Goal: Task Accomplishment & Management: Complete application form

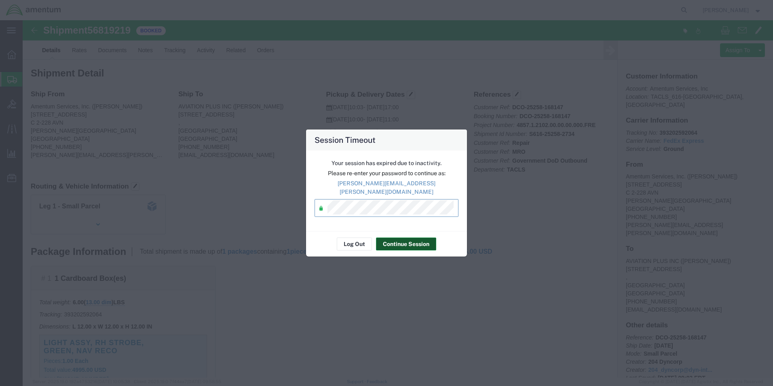
click at [399, 242] on button "Continue Session" at bounding box center [406, 243] width 60 height 13
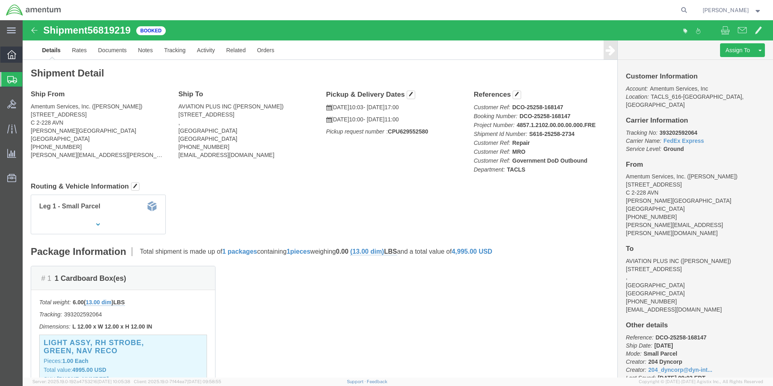
click at [11, 54] on icon at bounding box center [11, 54] width 9 height 9
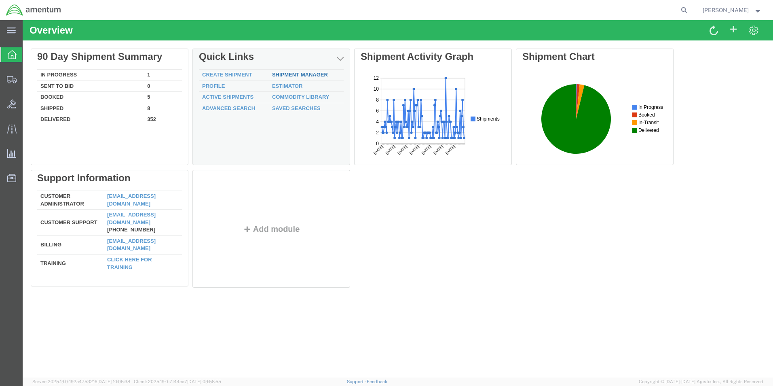
click at [287, 74] on link "Shipment Manager" at bounding box center [300, 75] width 56 height 6
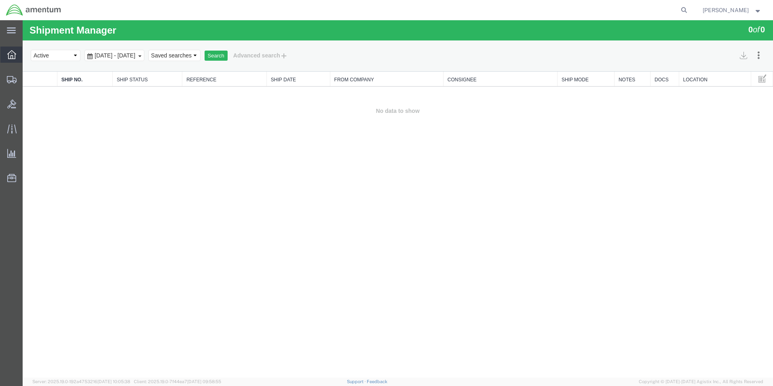
click at [12, 54] on icon at bounding box center [11, 54] width 9 height 9
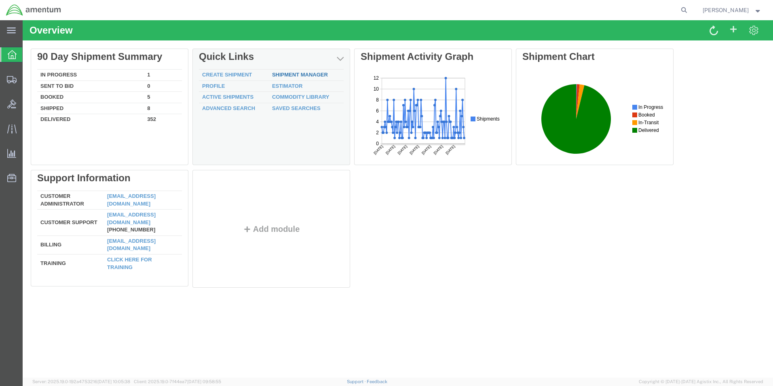
click at [321, 76] on link "Shipment Manager" at bounding box center [300, 75] width 56 height 6
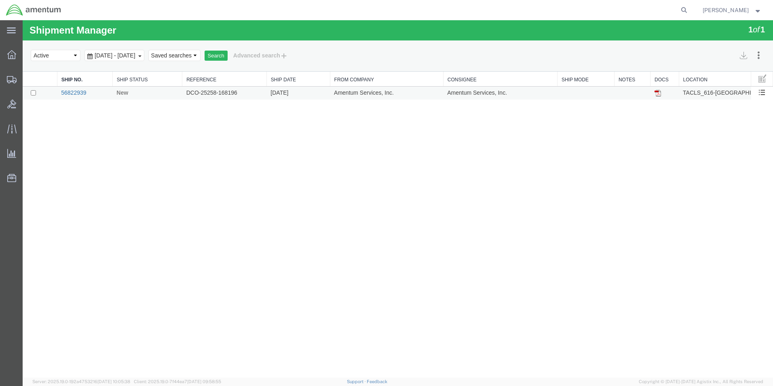
click at [74, 93] on link "56822939" at bounding box center [73, 92] width 25 height 6
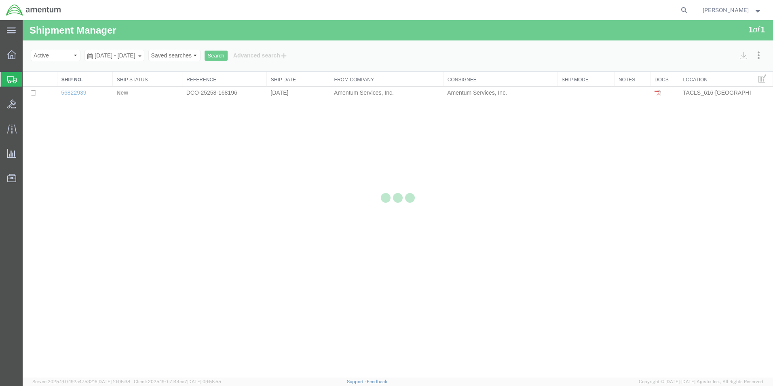
select select "42712"
select select "42706"
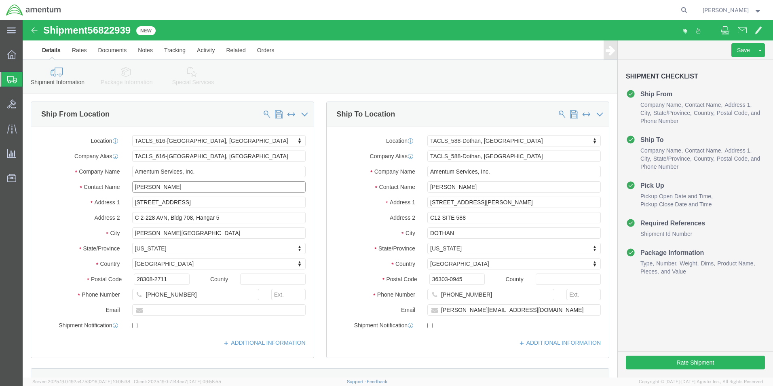
drag, startPoint x: 160, startPoint y: 164, endPoint x: 20, endPoint y: 174, distance: 140.7
click div "Location TACLS_616-[GEOGRAPHIC_DATA], [GEOGRAPHIC_DATA] Select My Profile Locat…"
type input "[PERSON_NAME]"
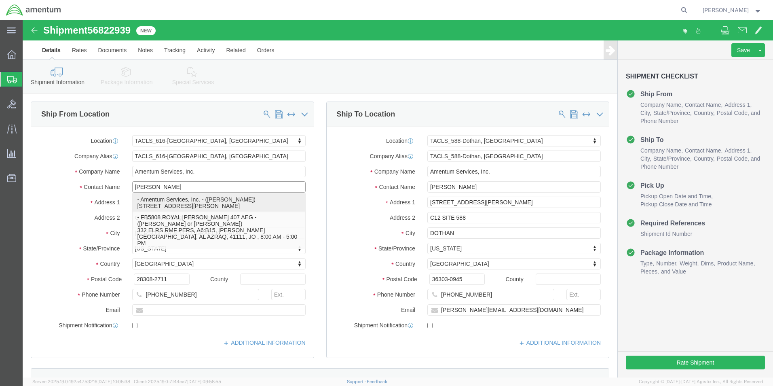
click p "- Amentum Services, Inc. - ([PERSON_NAME]) [STREET_ADDRESS][PERSON_NAME]"
select select
type input "[PERSON_NAME]"
type input "C 2-228 AVN"
type input "28308"
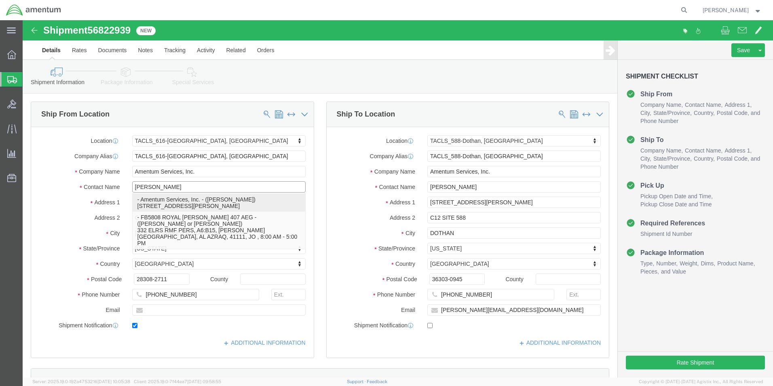
type input "[PHONE_NUMBER]"
type input "[PERSON_NAME][EMAIL_ADDRESS][PERSON_NAME][DOMAIN_NAME]"
checkbox input "true"
select select "NC"
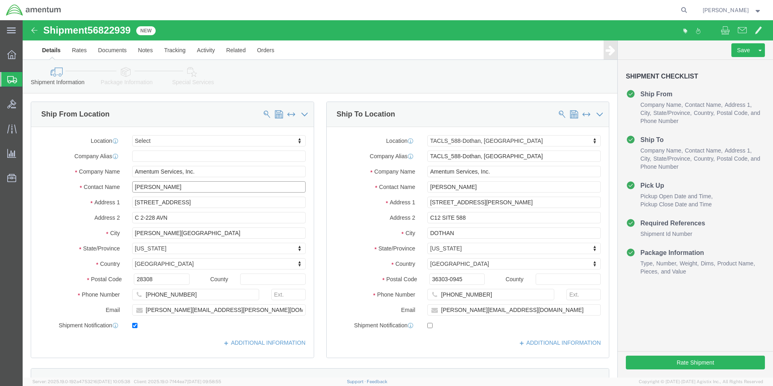
type input "[PERSON_NAME]"
click label
click input "checkbox"
checkbox input "false"
click button "Rate Shipment"
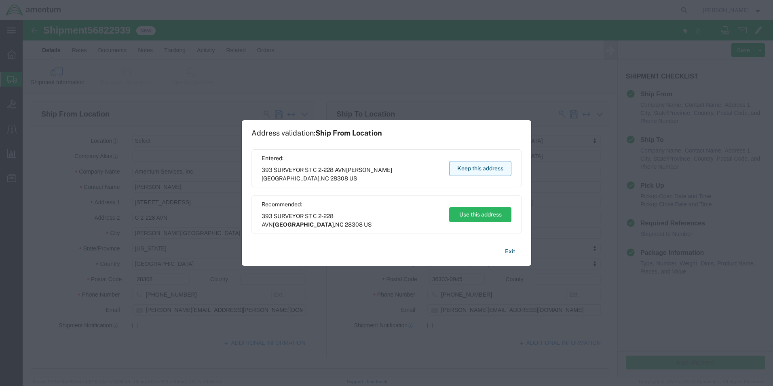
click at [501, 166] on button "Keep this address" at bounding box center [480, 168] width 62 height 15
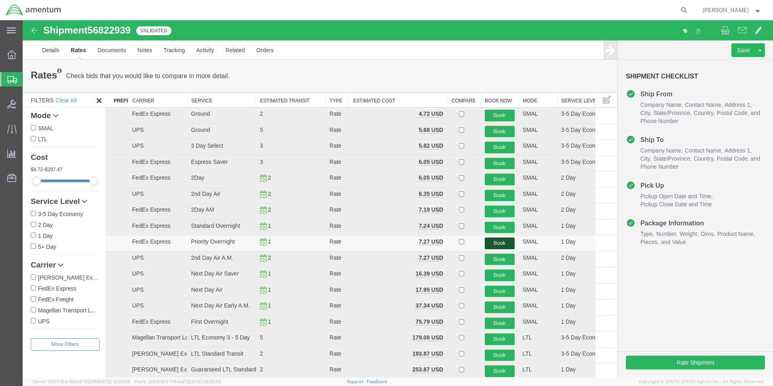
click at [493, 241] on button "Book" at bounding box center [500, 243] width 30 height 12
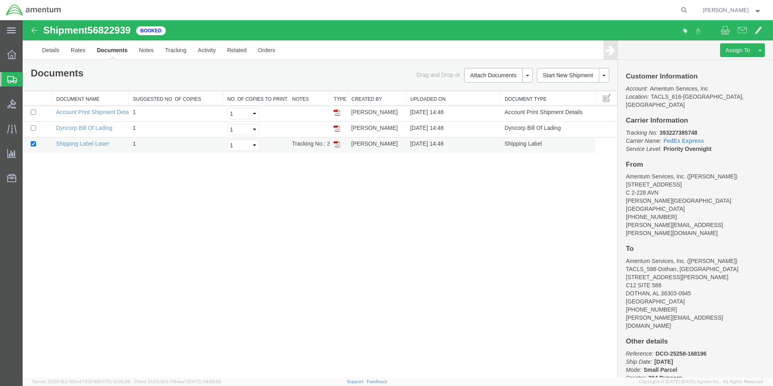
click at [339, 144] on img at bounding box center [337, 144] width 6 height 6
click at [58, 51] on link "Details" at bounding box center [50, 49] width 29 height 19
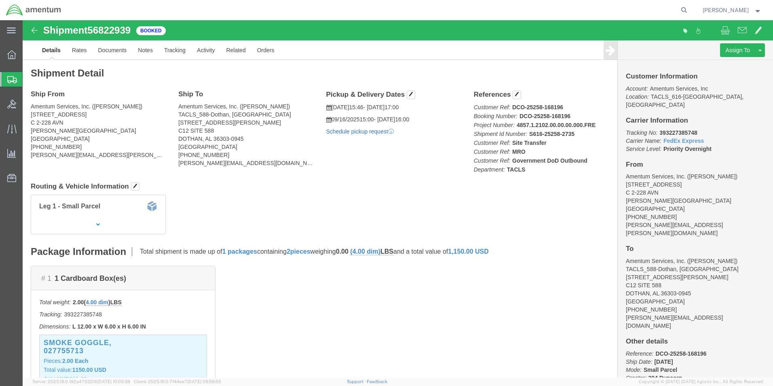
click link "Schedule pickup request"
click at [14, 55] on icon at bounding box center [11, 54] width 9 height 9
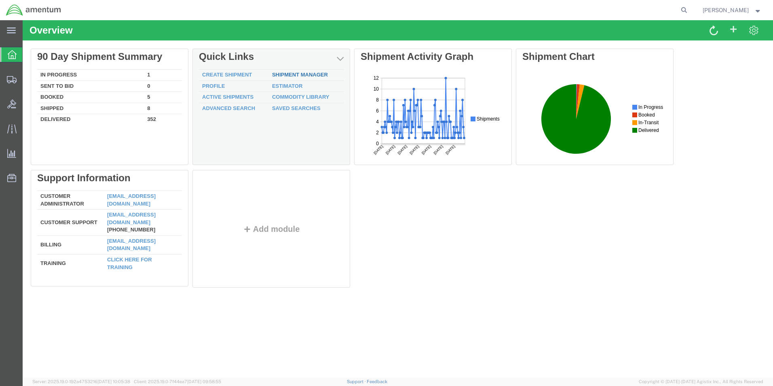
click at [293, 72] on link "Shipment Manager" at bounding box center [300, 75] width 56 height 6
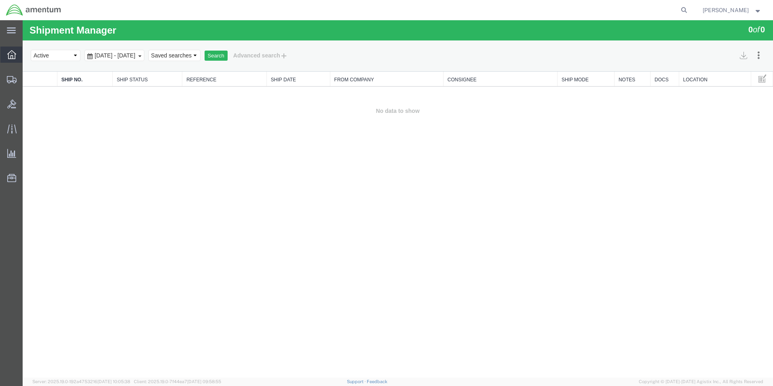
click at [12, 57] on icon at bounding box center [11, 54] width 9 height 9
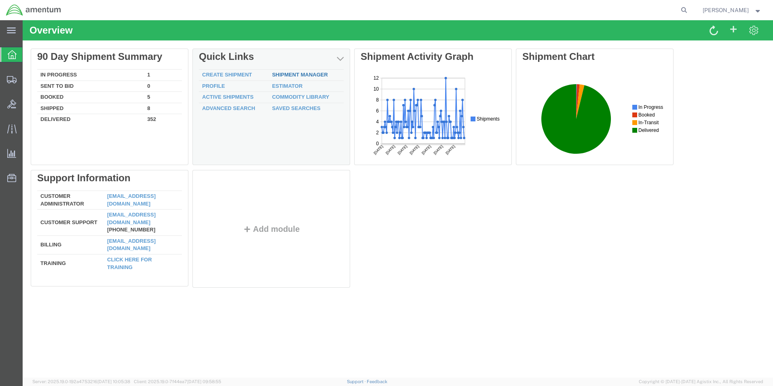
click at [288, 76] on link "Shipment Manager" at bounding box center [300, 75] width 56 height 6
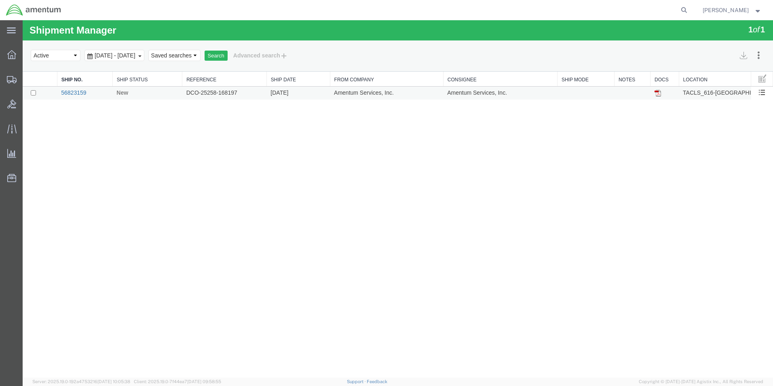
click at [72, 92] on link "56823159" at bounding box center [73, 92] width 25 height 6
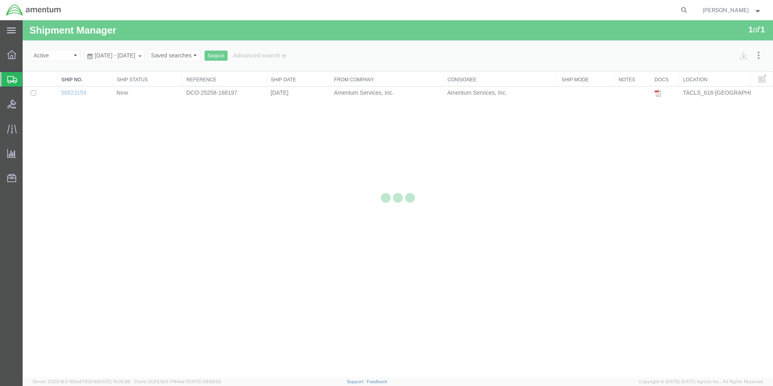
select select "42712"
select select "42735"
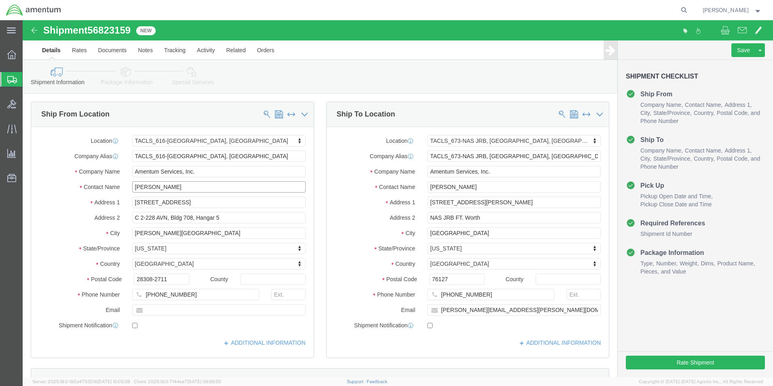
drag, startPoint x: 184, startPoint y: 191, endPoint x: 95, endPoint y: 166, distance: 92.4
click div "Contact Name [PERSON_NAME]"
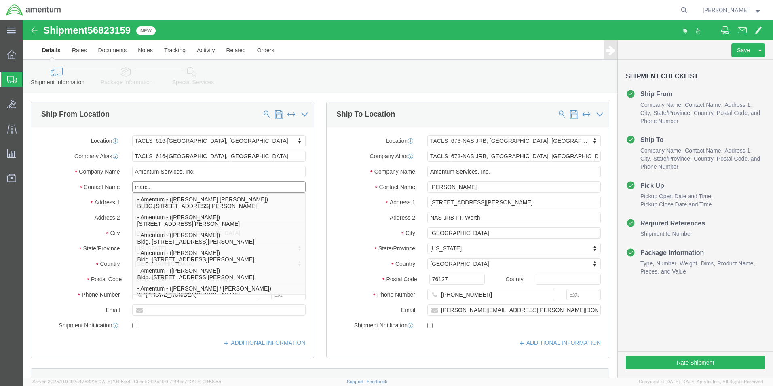
type input "[PERSON_NAME]"
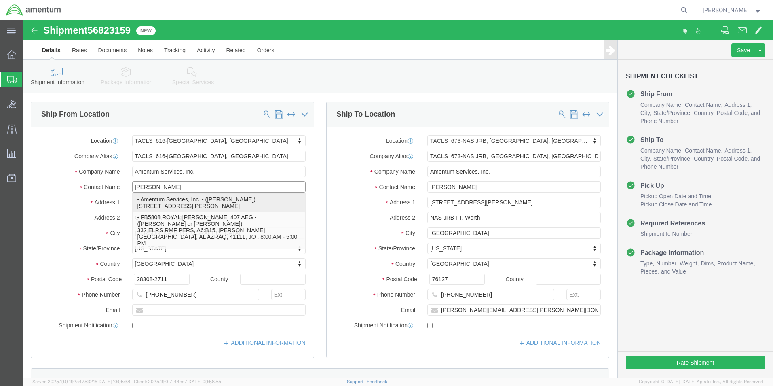
click p "- Amentum Services, Inc. - ([PERSON_NAME]) [STREET_ADDRESS][PERSON_NAME]"
select select
type input "[PERSON_NAME]"
type input "C 2-228 AVN"
type input "28308"
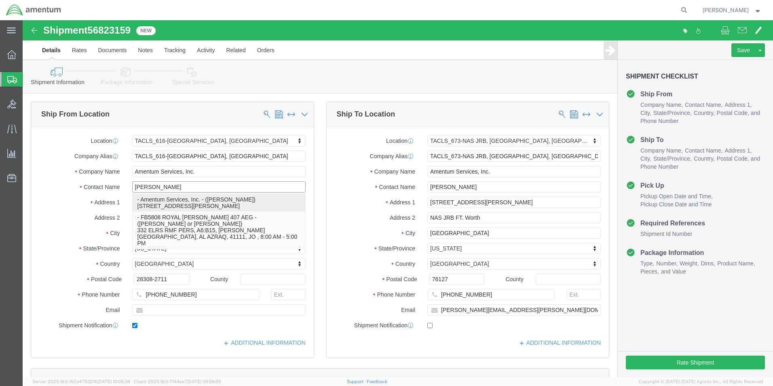
type input "[PHONE_NUMBER]"
type input "[PERSON_NAME][EMAIL_ADDRESS][PERSON_NAME][DOMAIN_NAME]"
checkbox input "true"
select select "NC"
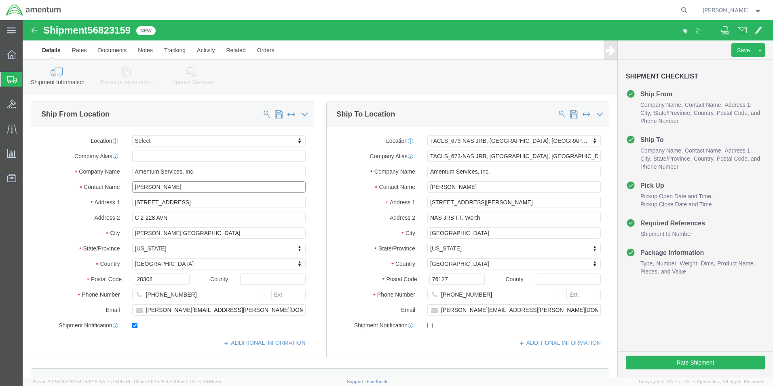
type input "[PERSON_NAME]"
click input "checkbox"
checkbox input "false"
click button "Rate Shipment"
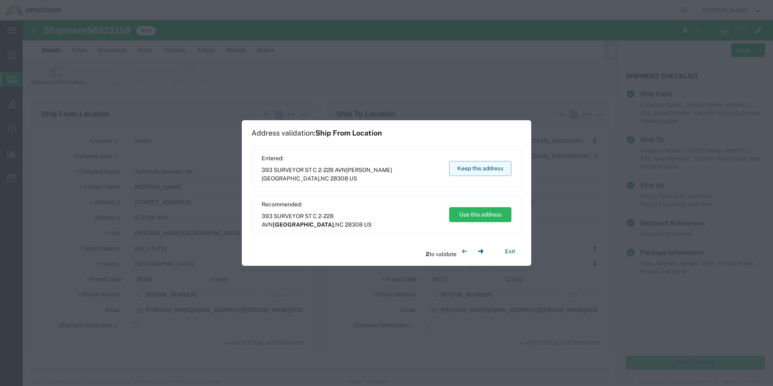
click at [463, 169] on button "Keep this address" at bounding box center [480, 168] width 62 height 15
click at [468, 169] on button "Keep this address" at bounding box center [480, 168] width 62 height 15
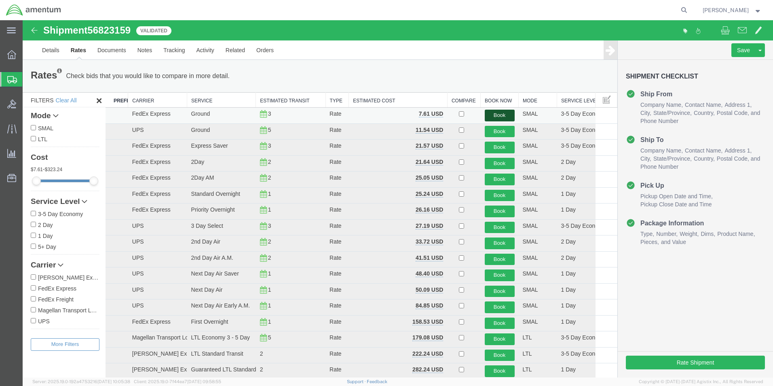
click at [490, 114] on button "Book" at bounding box center [500, 116] width 30 height 12
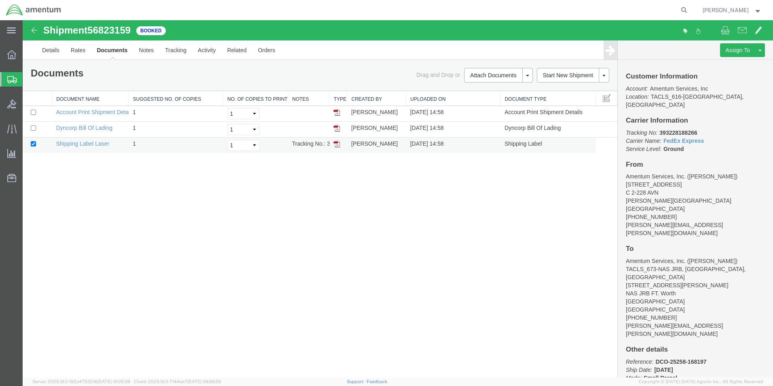
click at [338, 142] on img at bounding box center [337, 144] width 6 height 6
click at [44, 48] on link "Details" at bounding box center [50, 49] width 29 height 19
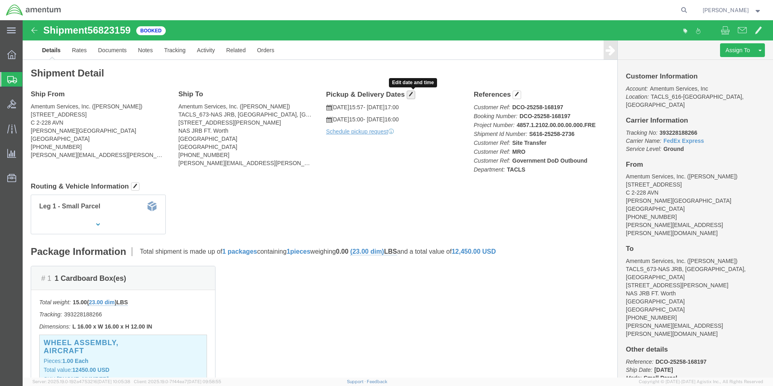
click button "button"
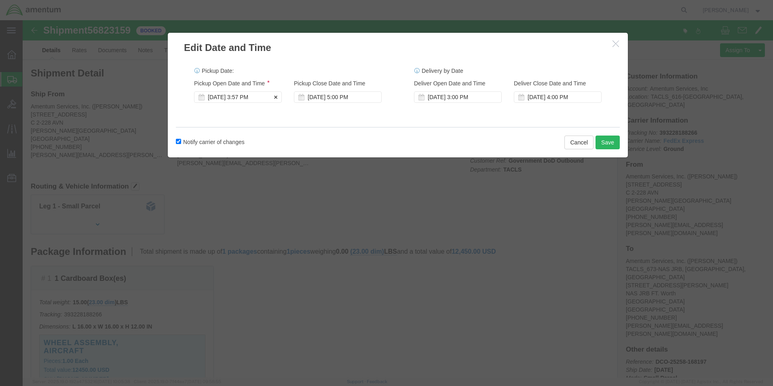
click div "[DATE] 3:57 PM"
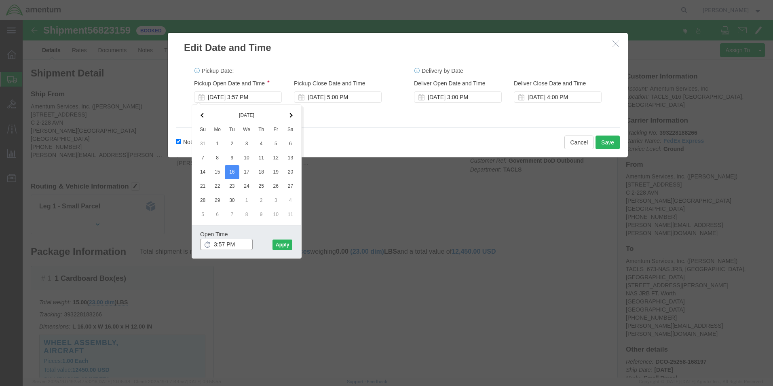
drag, startPoint x: 201, startPoint y: 224, endPoint x: 192, endPoint y: 226, distance: 9.1
click input "3:57 PM"
drag, startPoint x: 203, startPoint y: 223, endPoint x: 196, endPoint y: 223, distance: 6.9
click input "7:57 PM"
click input "00:57 PM"
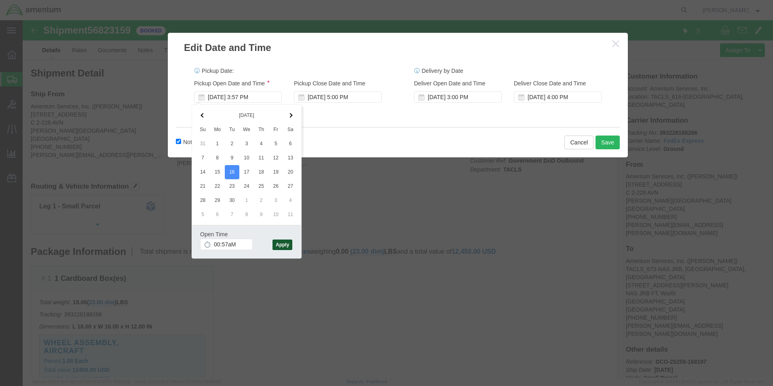
type input "12:57 AM"
click button "Apply"
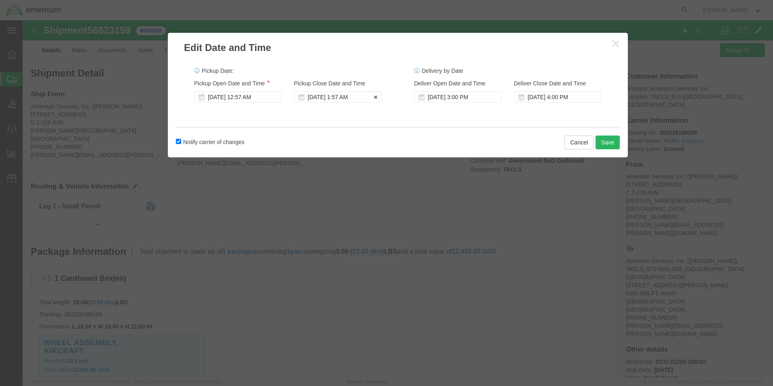
click div "[DATE] 1:57 AM"
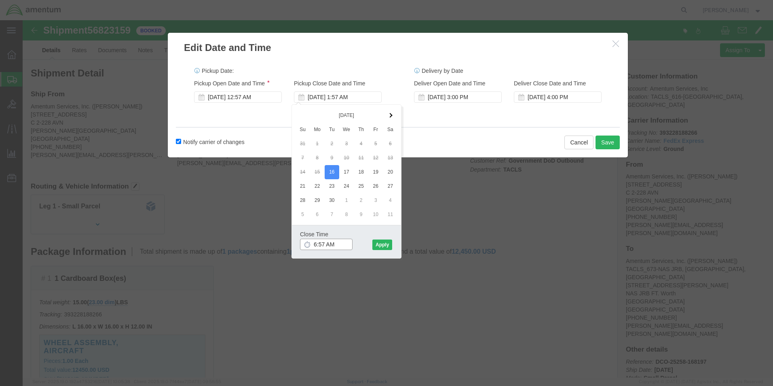
drag, startPoint x: 301, startPoint y: 224, endPoint x: 295, endPoint y: 224, distance: 6.5
click input "6:57 AM"
click input "6:00 AM"
type input "6:00 PM"
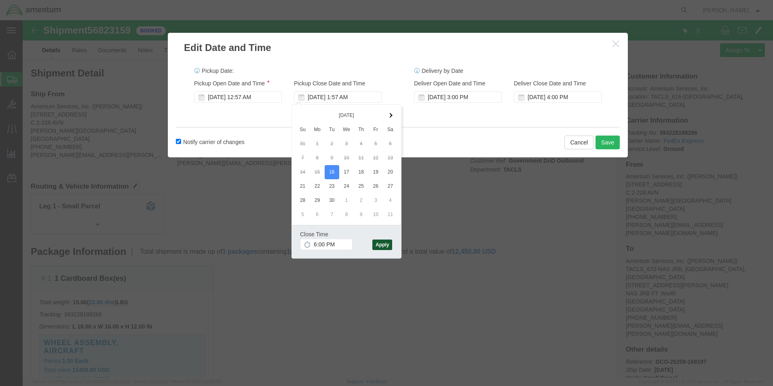
click button "Apply"
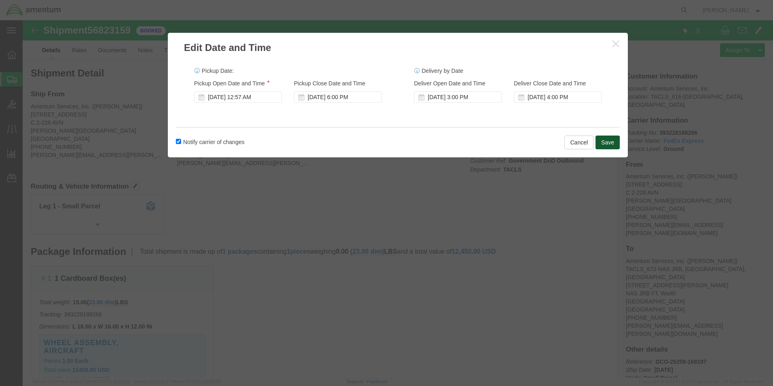
click button "Save"
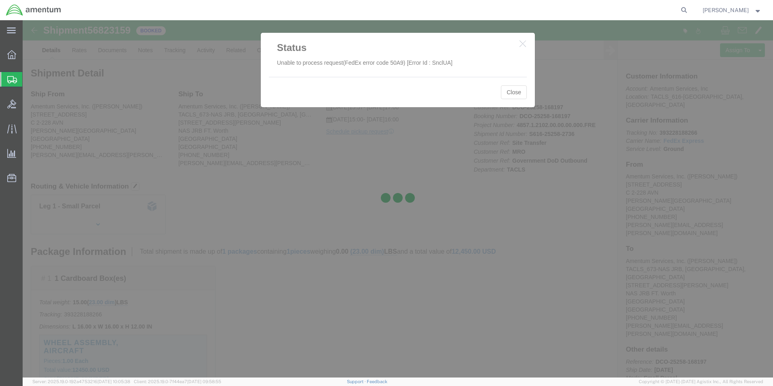
click at [510, 95] on div at bounding box center [398, 198] width 751 height 357
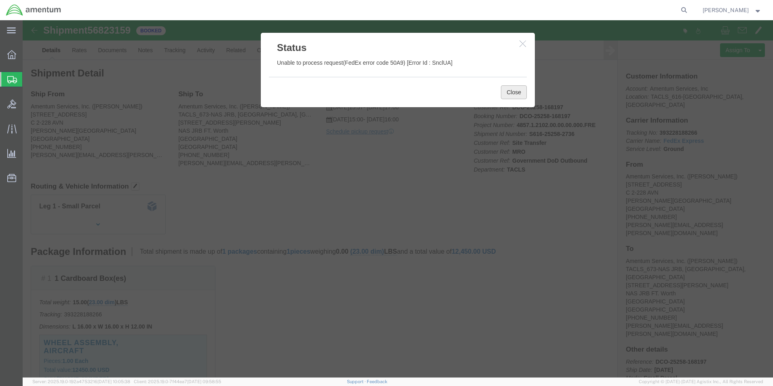
click button "Close"
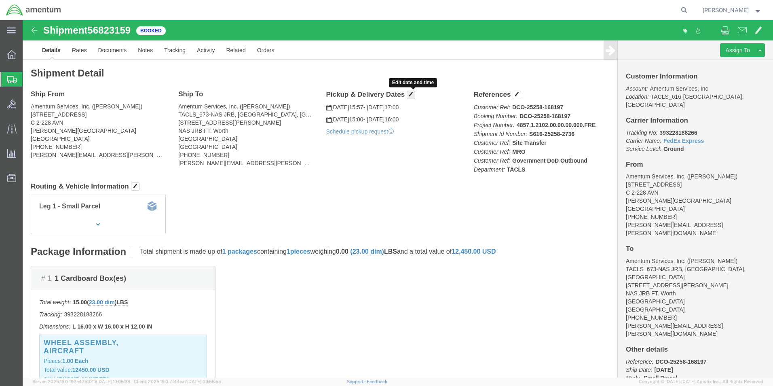
click span "button"
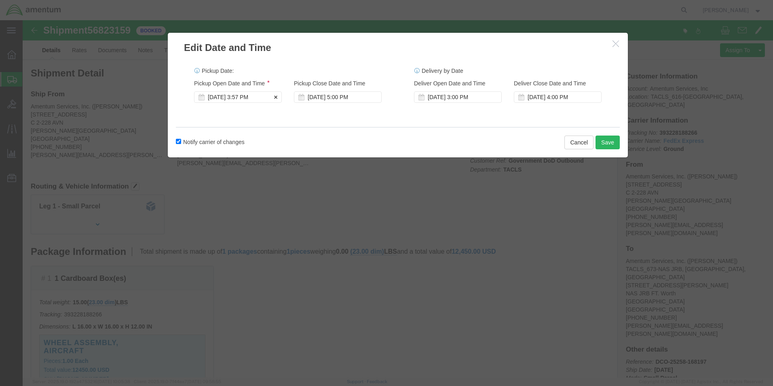
click div "[DATE] 3:57 PM"
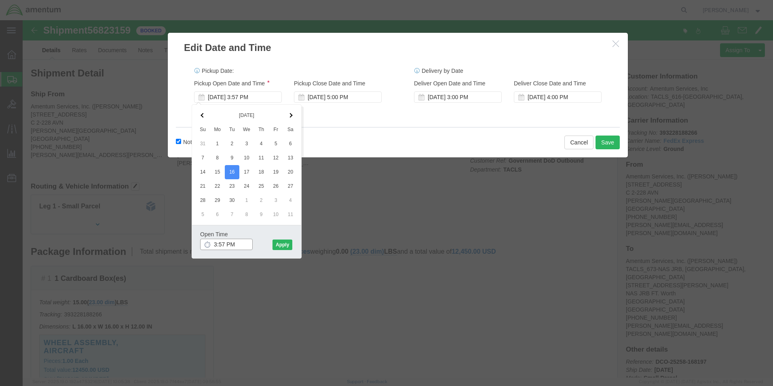
click input "3:57 PM"
click input "7:57 PM"
click input "7:00 PM"
type input "7:00 AM"
click button "Apply"
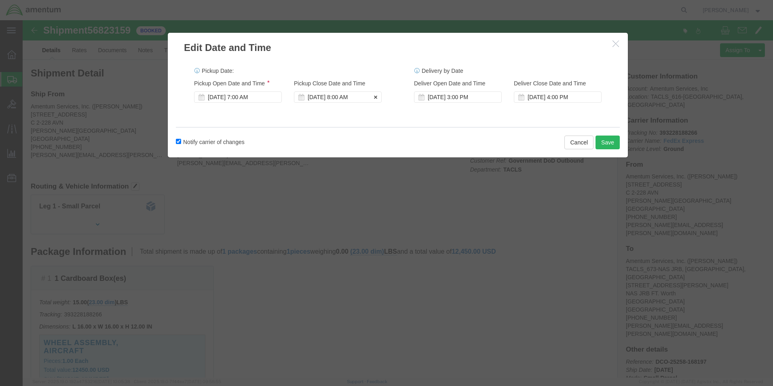
click div "[DATE] 8:00 AM"
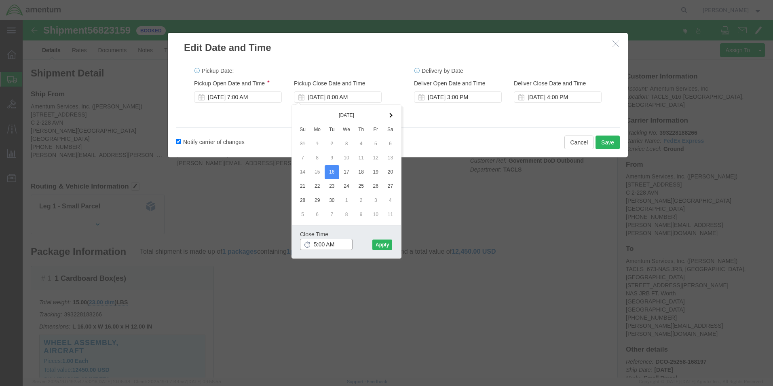
click input "5:00 AM"
type input "5:00 PM"
click button "Apply"
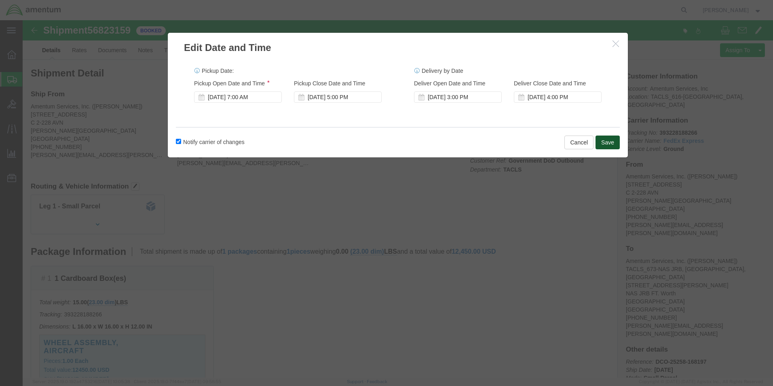
click button "Save"
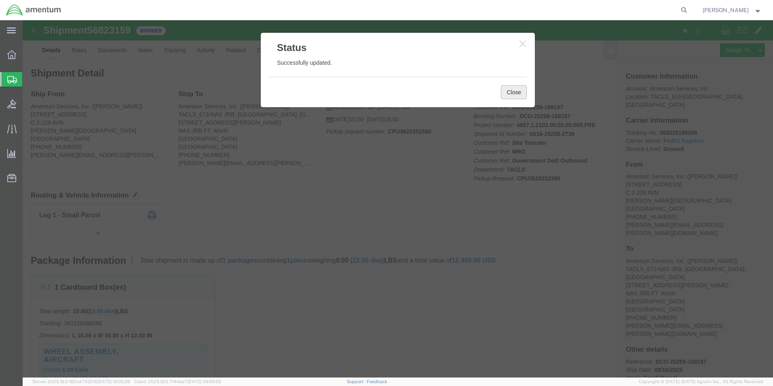
click button "Close"
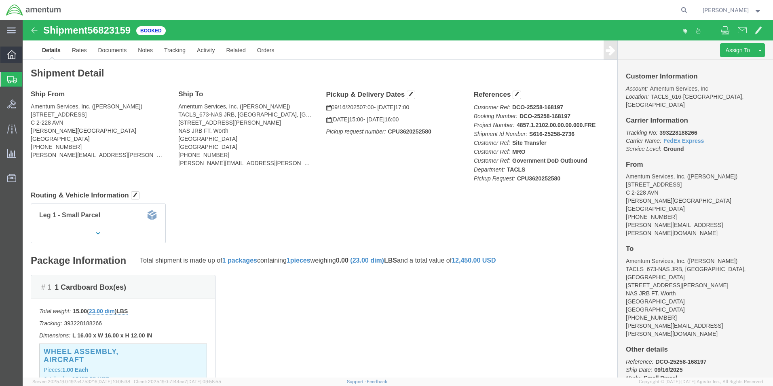
click at [13, 54] on icon at bounding box center [11, 54] width 9 height 9
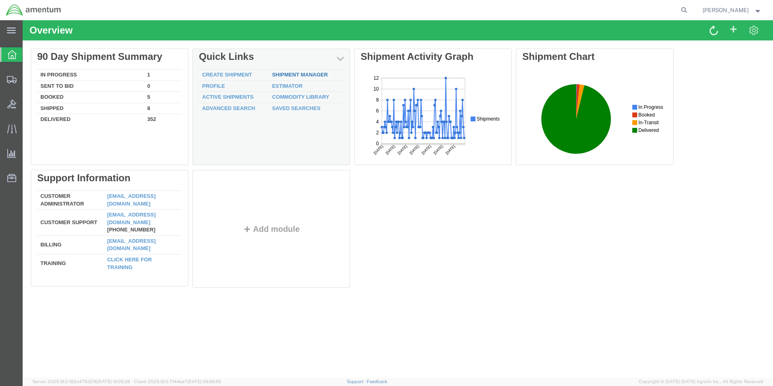
click at [294, 75] on link "Shipment Manager" at bounding box center [300, 75] width 56 height 6
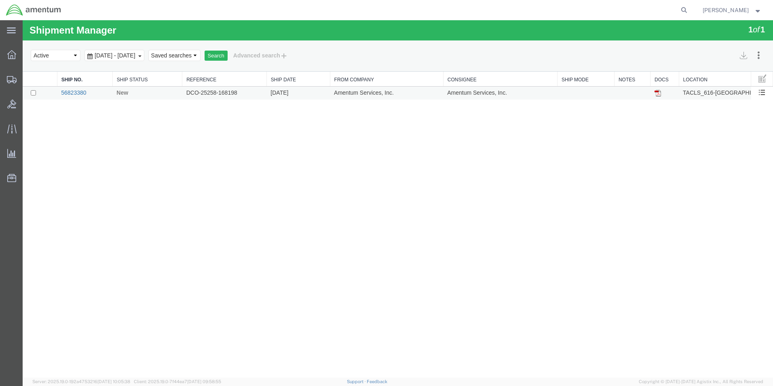
click at [75, 93] on link "56823380" at bounding box center [73, 92] width 25 height 6
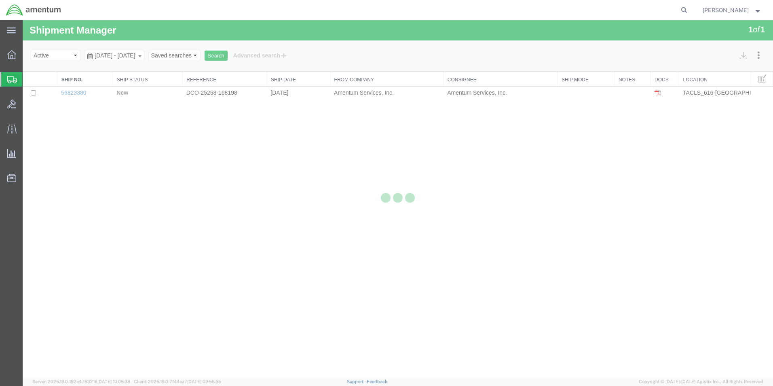
select select "42712"
select select "42735"
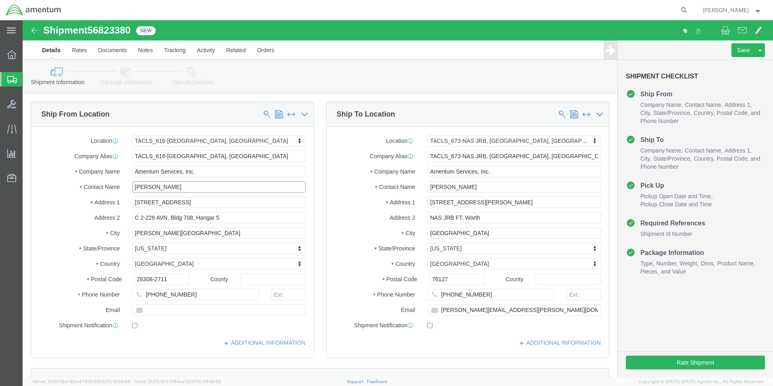
drag, startPoint x: 174, startPoint y: 188, endPoint x: 47, endPoint y: 172, distance: 127.9
click div "Location TACLS_616-[GEOGRAPHIC_DATA], [GEOGRAPHIC_DATA] Select My Profile Locat…"
type input "[PERSON_NAME]"
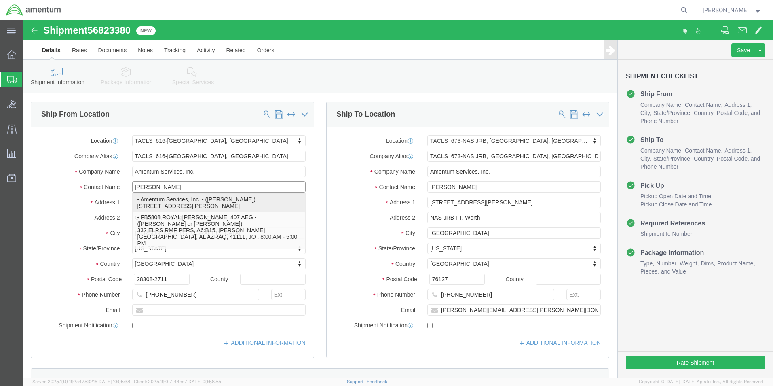
click p "- Amentum Services, Inc. - ([PERSON_NAME]) [STREET_ADDRESS][PERSON_NAME]"
select select
type input "[PERSON_NAME]"
type input "C 2-228 AVN"
type input "28308"
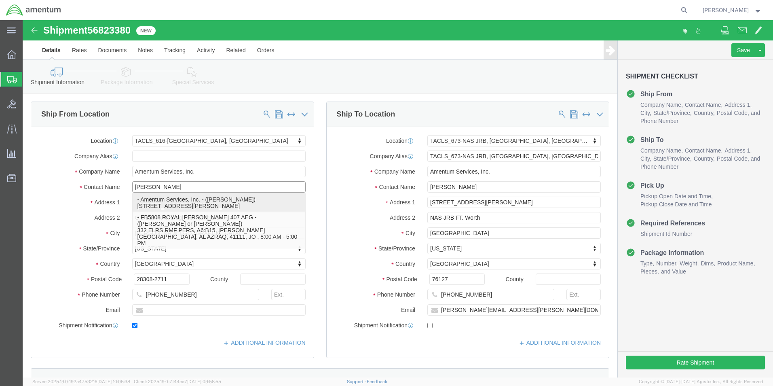
type input "[PHONE_NUMBER]"
type input "[PERSON_NAME][EMAIL_ADDRESS][PERSON_NAME][DOMAIN_NAME]"
checkbox input "true"
select select "NC"
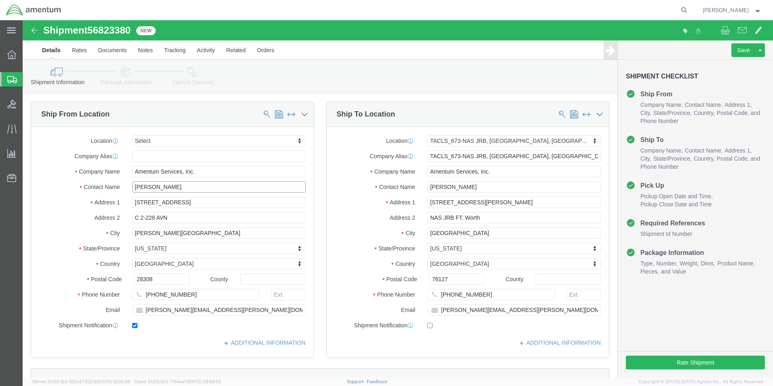
type input "[PERSON_NAME]"
click input "checkbox"
checkbox input "false"
click button "Rate Shipment"
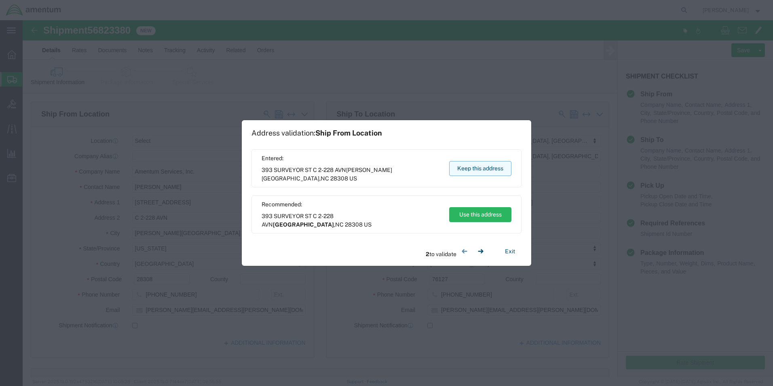
click at [487, 167] on button "Keep this address" at bounding box center [480, 168] width 62 height 15
click at [486, 171] on button "Keep this address" at bounding box center [480, 168] width 62 height 15
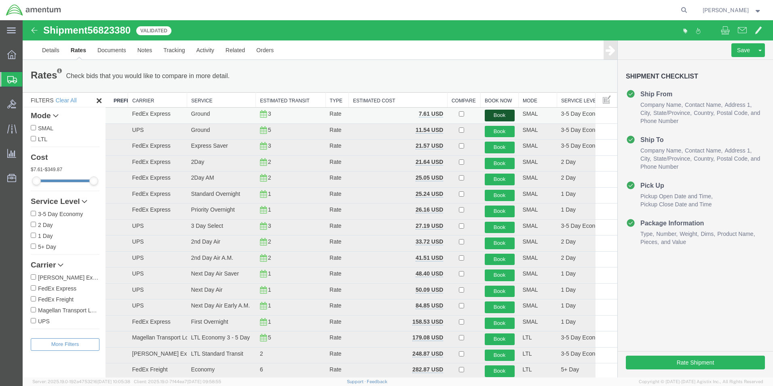
click at [503, 115] on button "Book" at bounding box center [500, 116] width 30 height 12
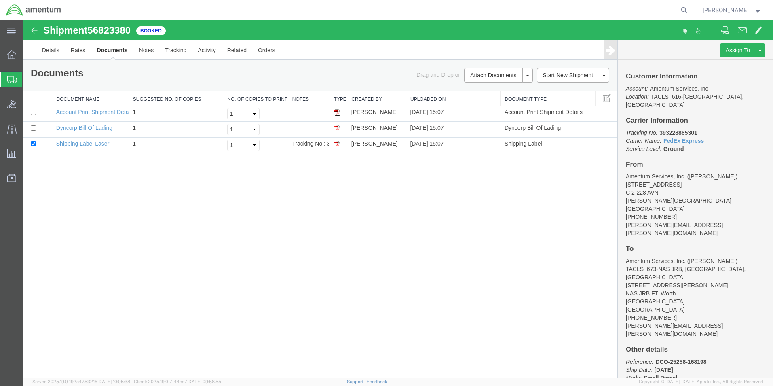
click at [335, 141] on img at bounding box center [337, 144] width 6 height 6
